Goal: Navigation & Orientation: Find specific page/section

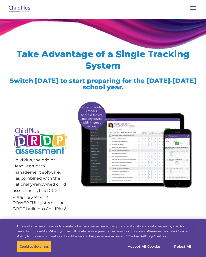
click at [192, 12] on button "button" at bounding box center [193, 8] width 11 height 8
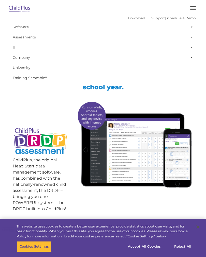
click at [25, 12] on img at bounding box center [20, 8] width 24 height 12
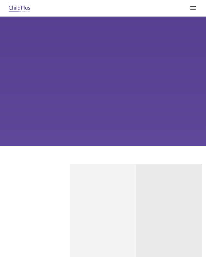
type input ""
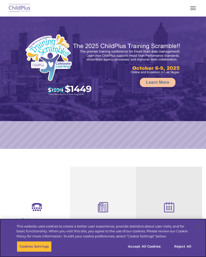
select select "MEDIUM"
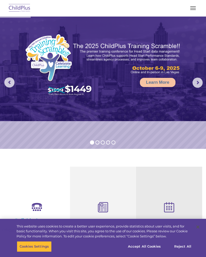
click at [195, 8] on span "button" at bounding box center [194, 8] width 6 height 1
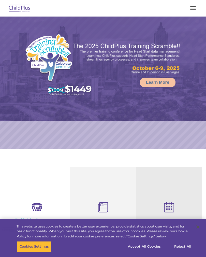
select select "MEDIUM"
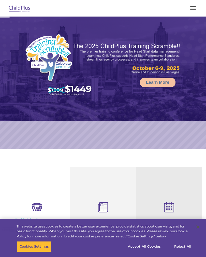
click at [187, 15] on nav "Download Support | Schedule A Demo  MENU MENU Software ChildPlus: The original…" at bounding box center [103, 8] width 206 height 17
click at [193, 10] on button "button" at bounding box center [193, 8] width 11 height 8
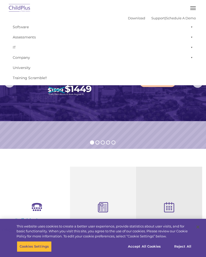
click at [191, 57] on span at bounding box center [191, 57] width 5 height 10
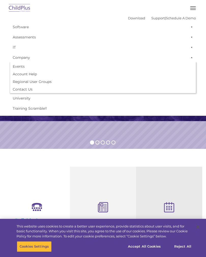
click at [193, 56] on span at bounding box center [191, 57] width 5 height 10
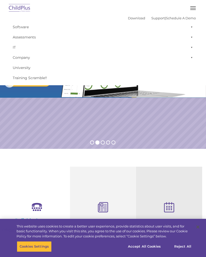
click at [193, 36] on span at bounding box center [191, 37] width 5 height 10
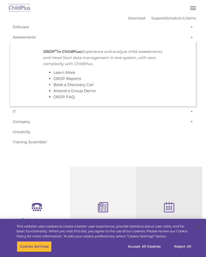
click at [193, 40] on span at bounding box center [191, 37] width 5 height 10
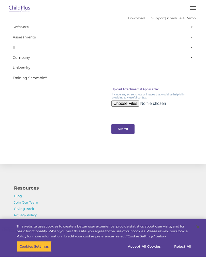
scroll to position [571, 0]
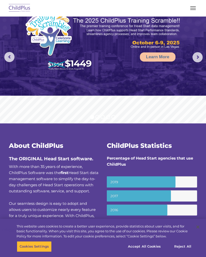
click at [192, 12] on button "button" at bounding box center [193, 8] width 11 height 8
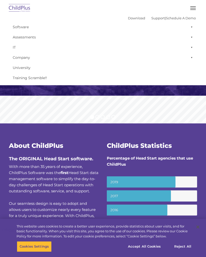
click at [89, 116] on rs-slide "Learn More" at bounding box center [103, 57] width 206 height 132
